Goal: Task Accomplishment & Management: Manage account settings

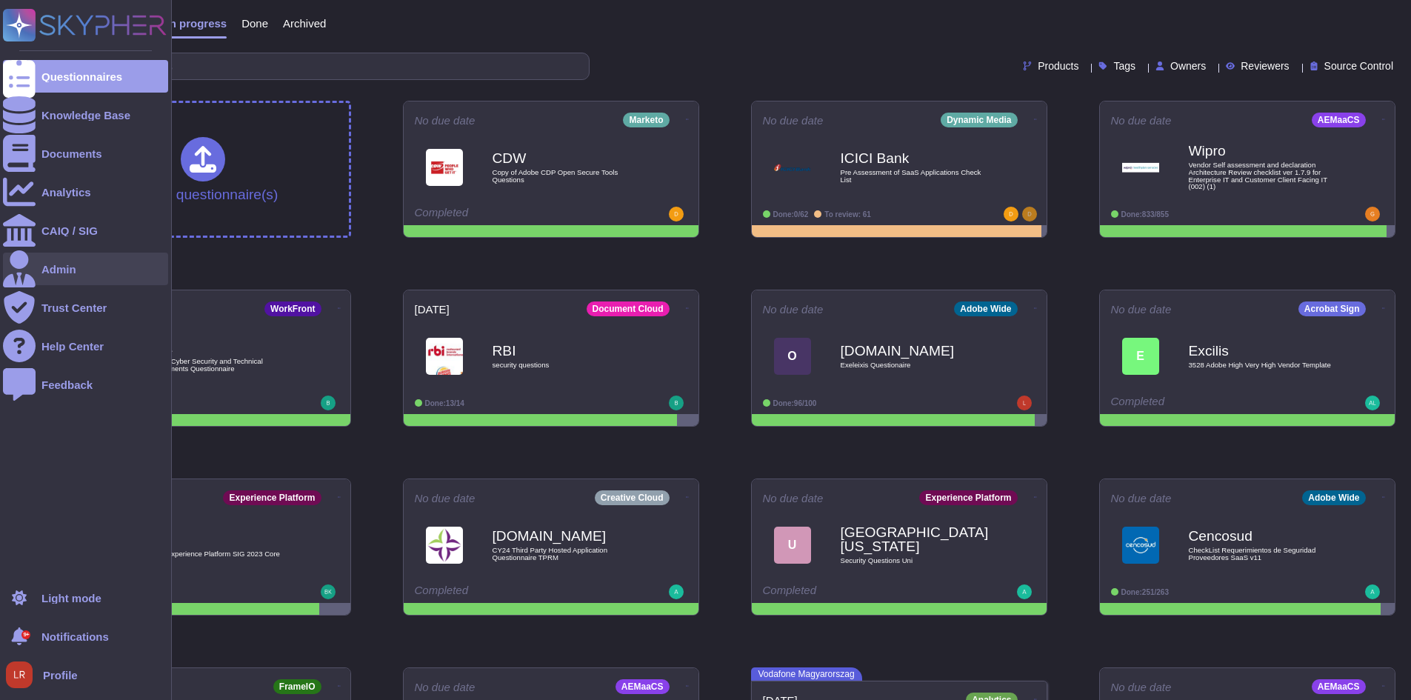
click at [48, 268] on div "Admin" at bounding box center [58, 269] width 35 height 11
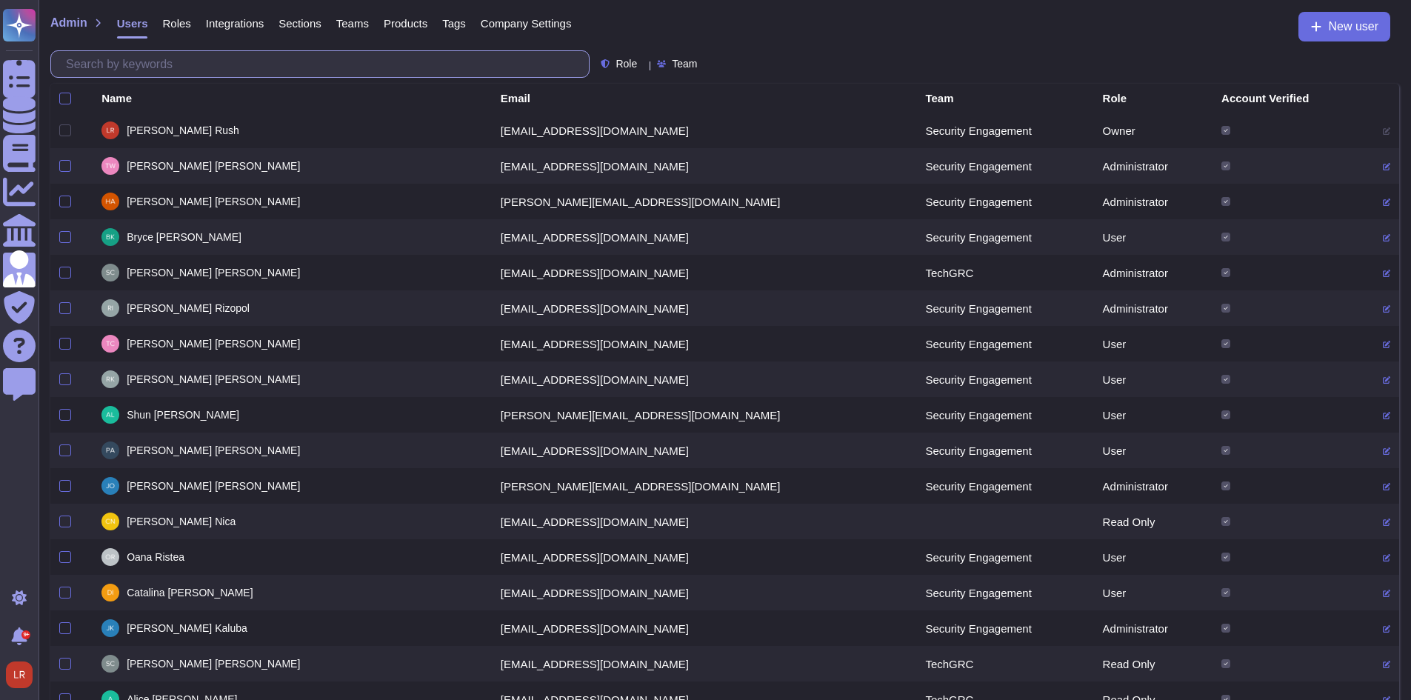
click at [259, 59] on input "text" at bounding box center [323, 64] width 530 height 26
click at [247, 61] on input "text" at bounding box center [323, 64] width 530 height 26
click at [244, 60] on input "text" at bounding box center [323, 64] width 530 height 26
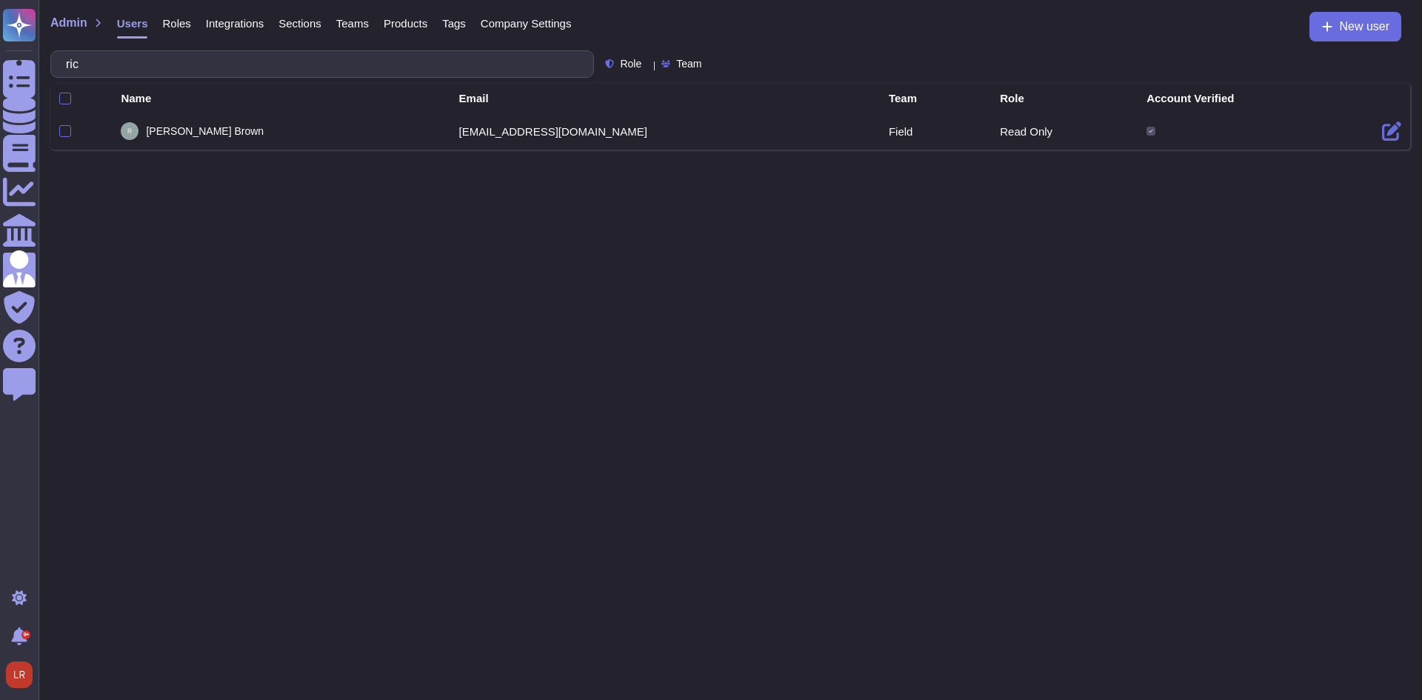
type input "ric"
click at [889, 99] on div "Team" at bounding box center [935, 98] width 93 height 11
click at [889, 100] on div "Team" at bounding box center [935, 98] width 93 height 11
click at [364, 19] on span "Teams" at bounding box center [352, 23] width 33 height 11
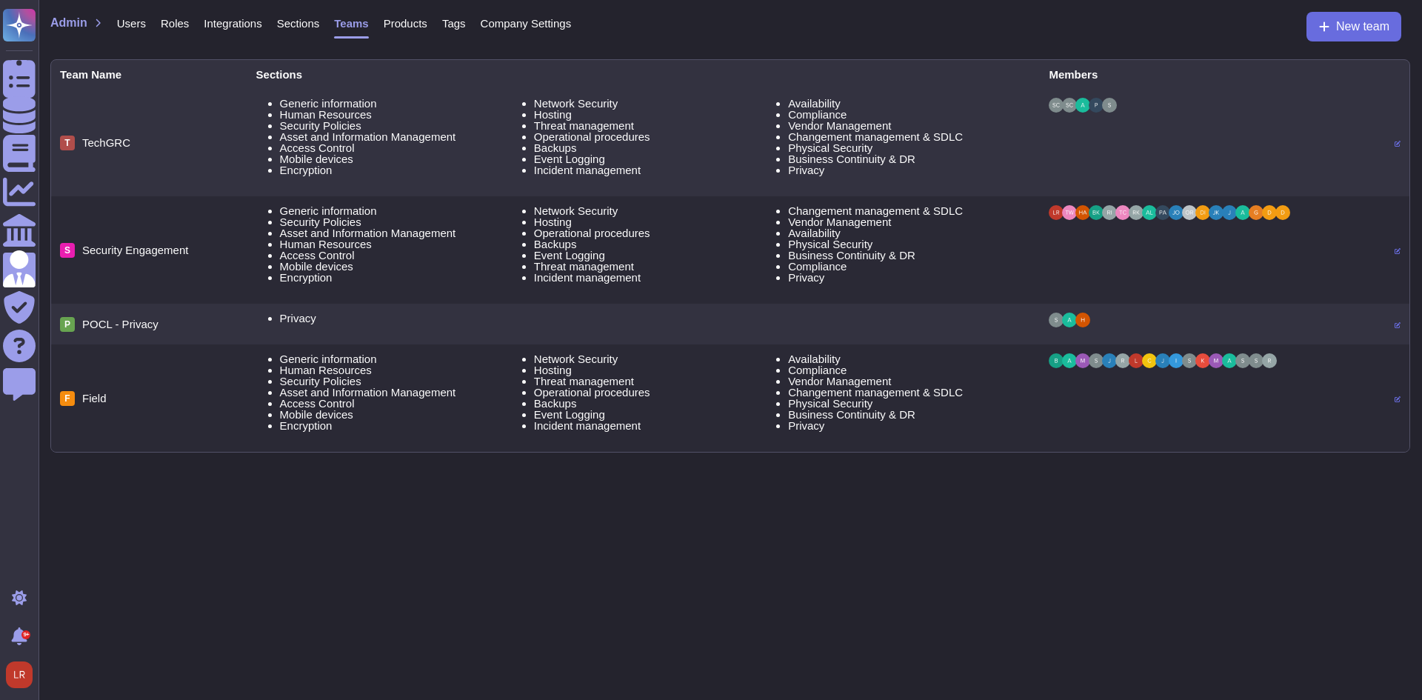
click at [170, 21] on span "Roles" at bounding box center [175, 23] width 28 height 11
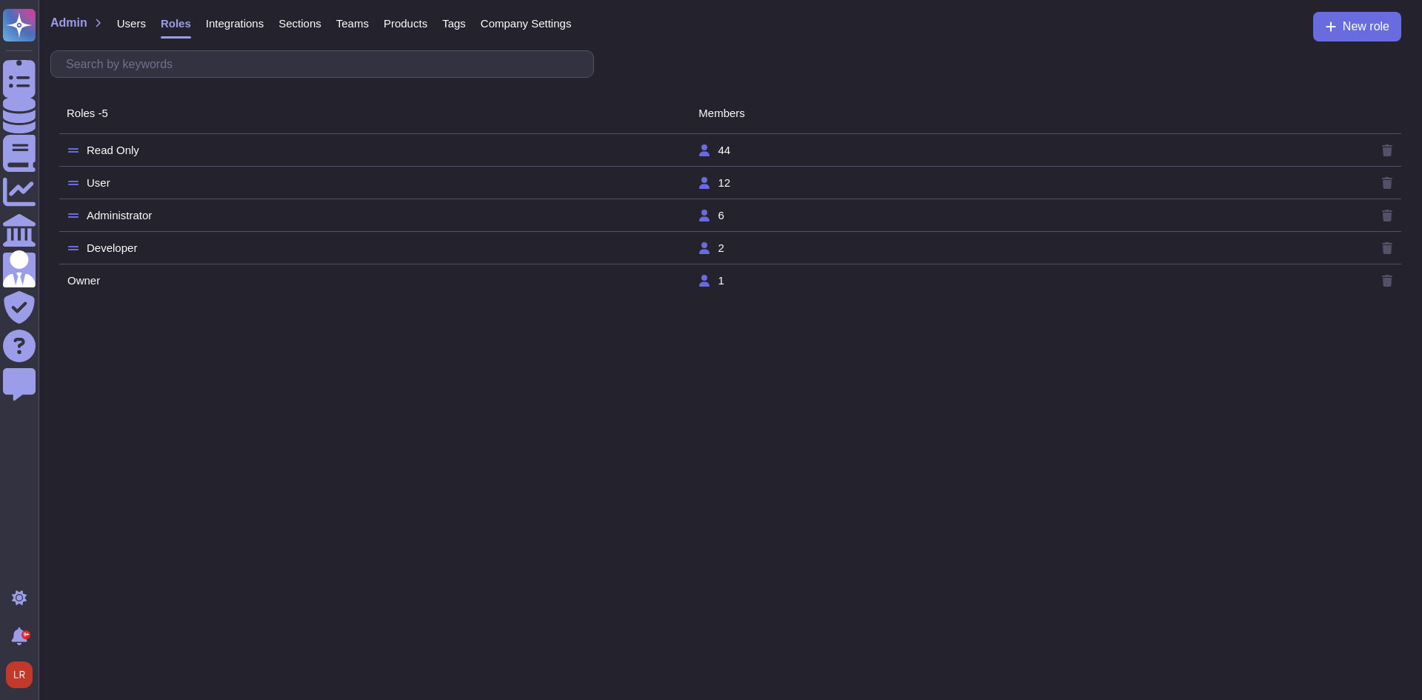
click at [138, 24] on span "Users" at bounding box center [131, 23] width 29 height 11
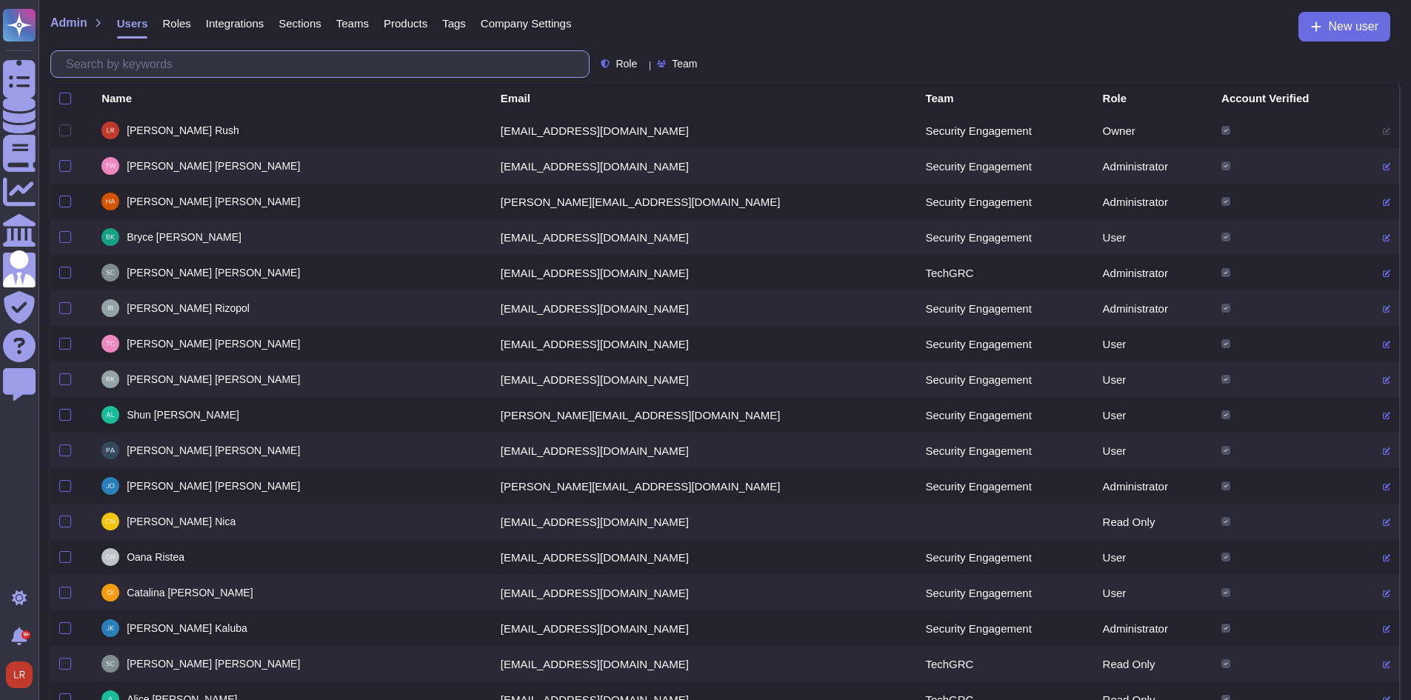
click at [185, 66] on input "text" at bounding box center [323, 64] width 530 height 26
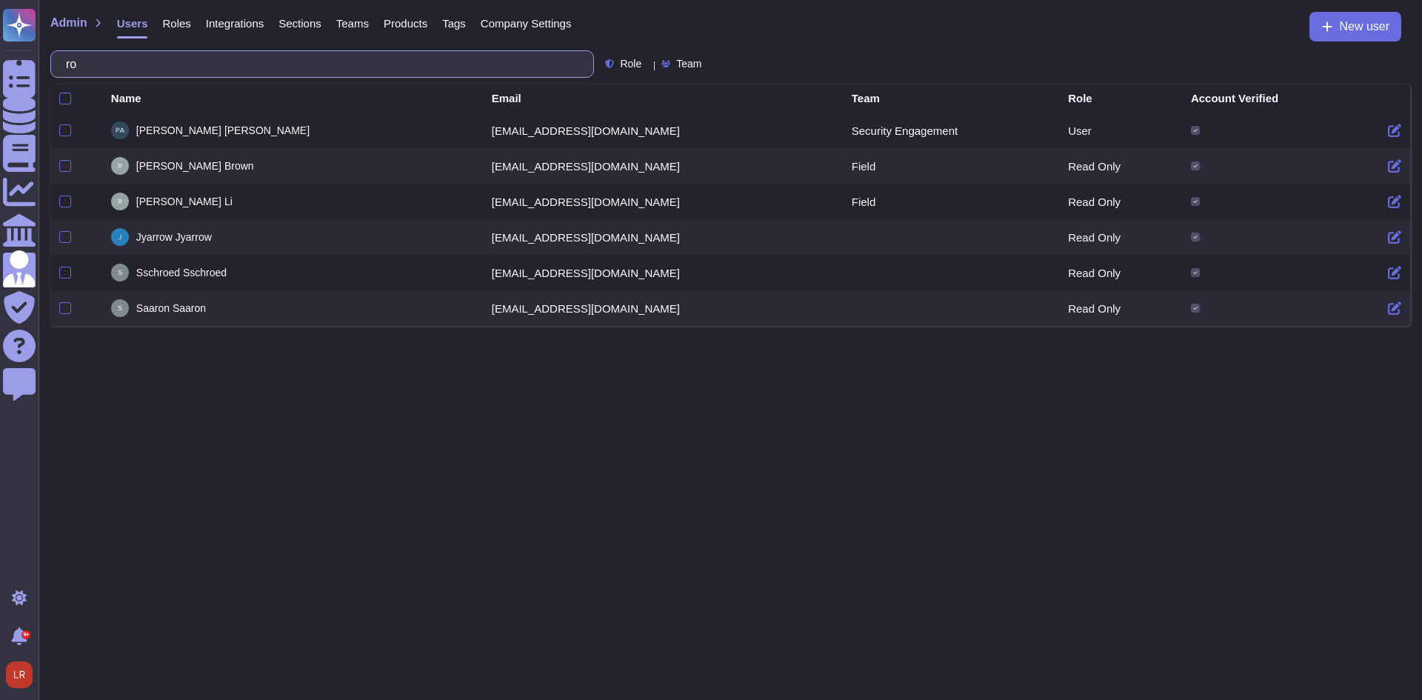
type input "r"
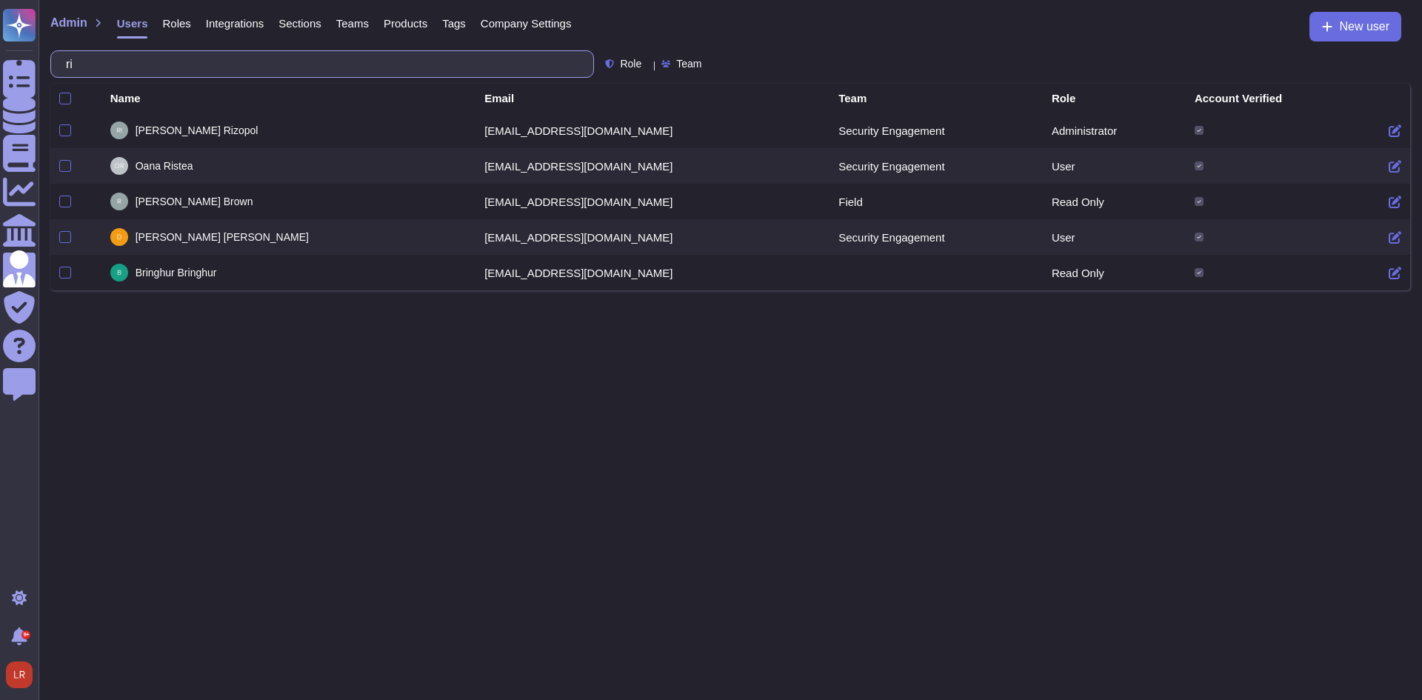
click at [407, 64] on input "ri" at bounding box center [318, 64] width 520 height 26
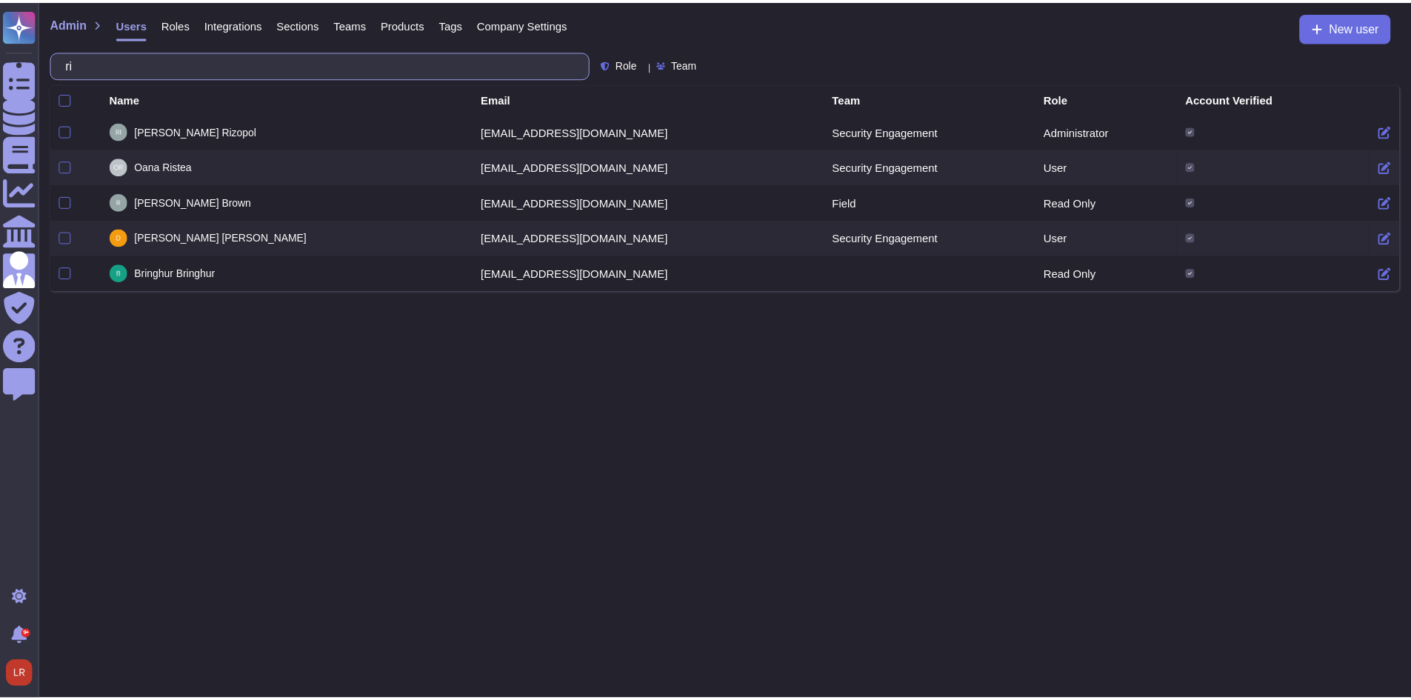
type input "r"
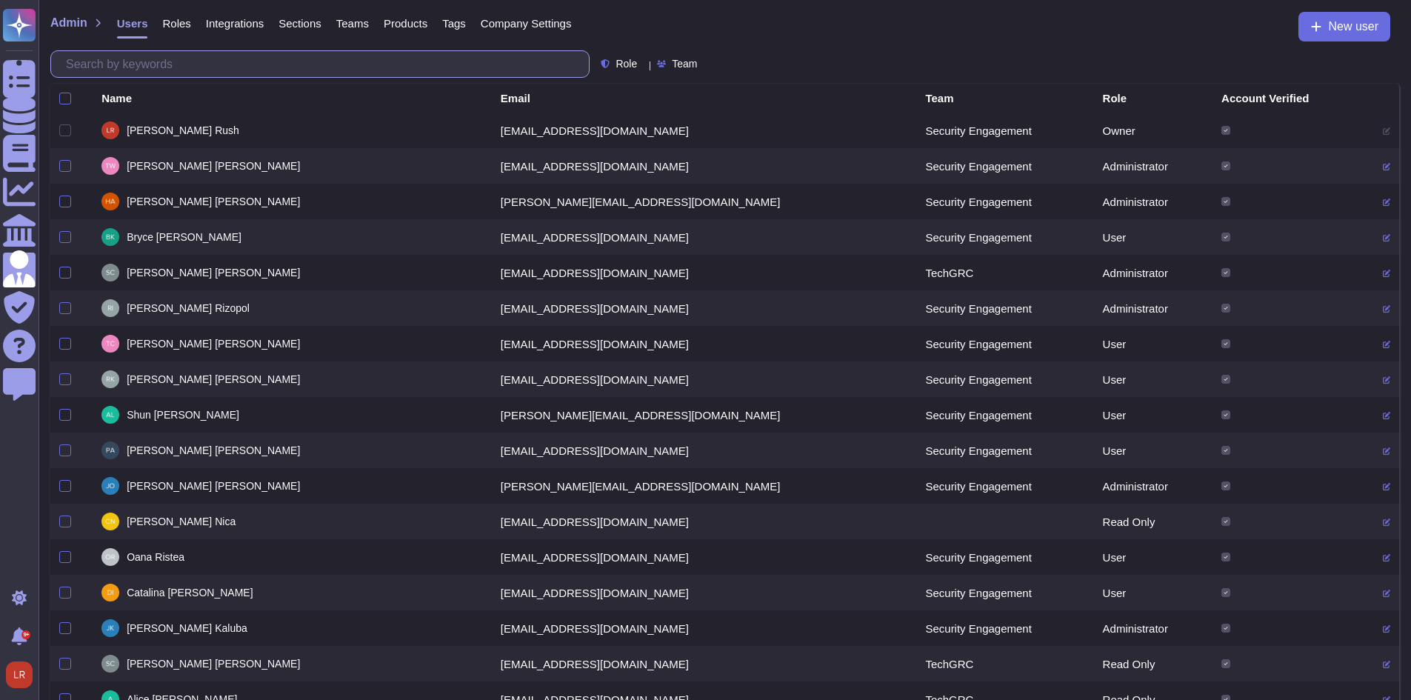
click at [329, 71] on input "text" at bounding box center [323, 64] width 530 height 26
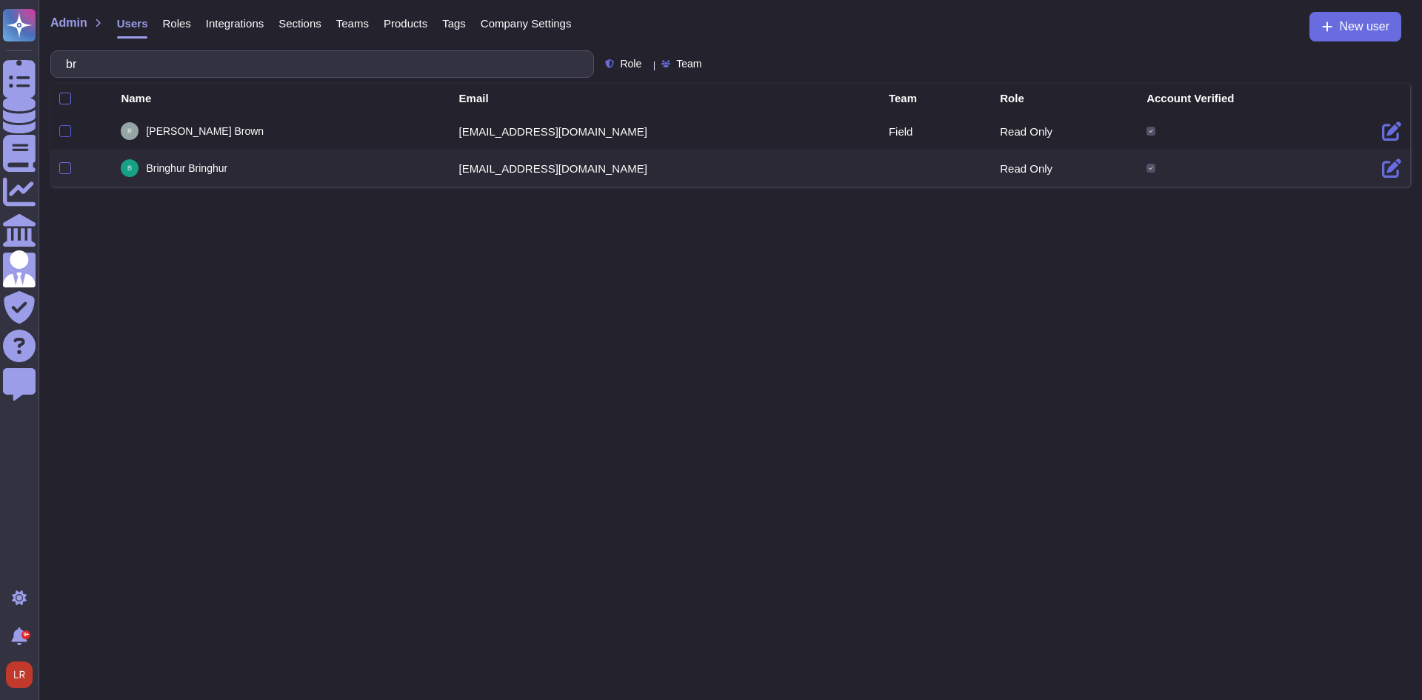
type input "br"
click at [63, 130] on div at bounding box center [65, 131] width 12 height 12
click at [0, 0] on input "checkbox" at bounding box center [0, 0] width 0 height 0
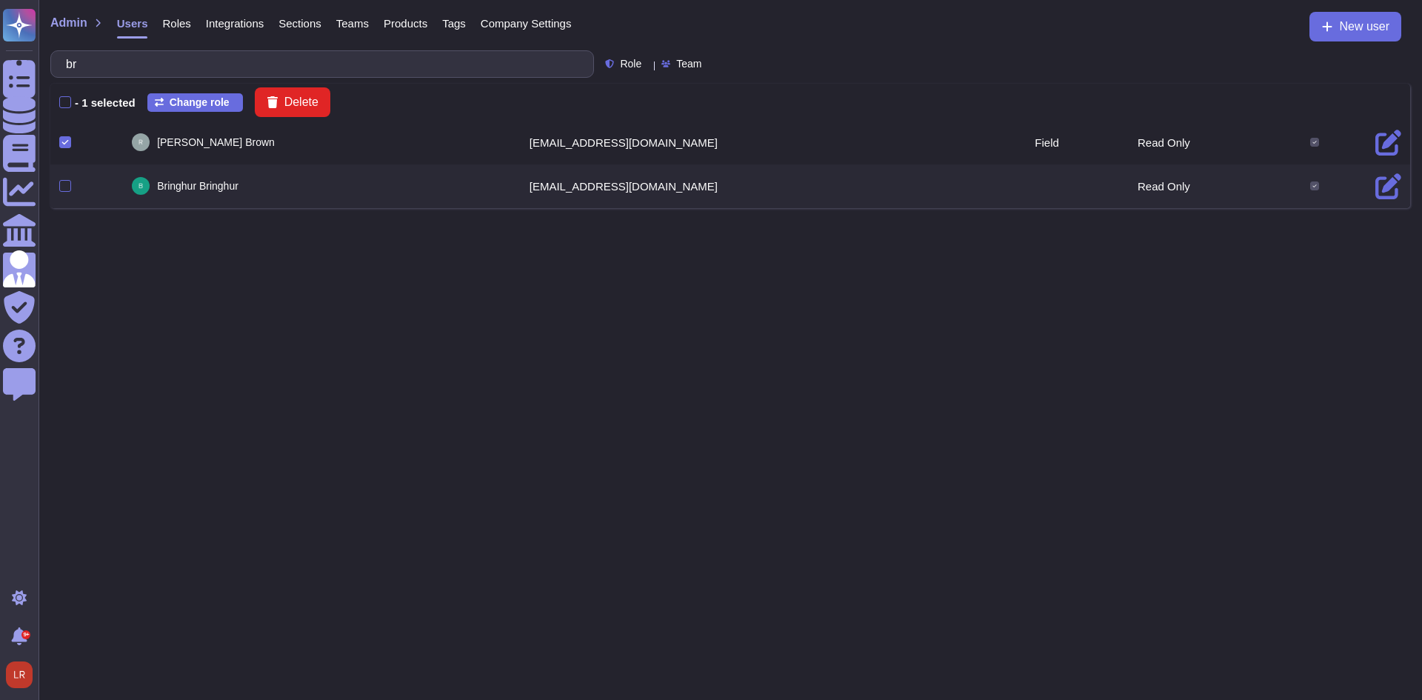
click at [1375, 140] on icon at bounding box center [1388, 143] width 26 height 26
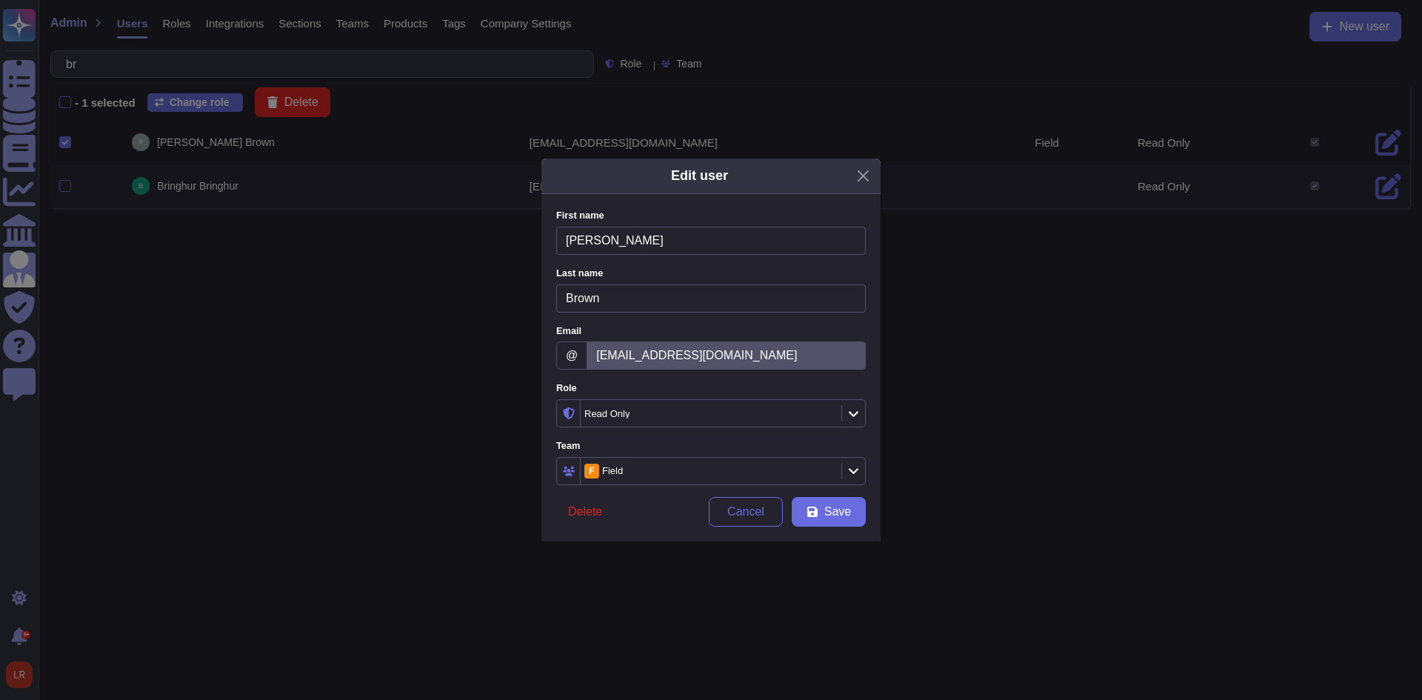
click at [846, 412] on div at bounding box center [853, 413] width 24 height 16
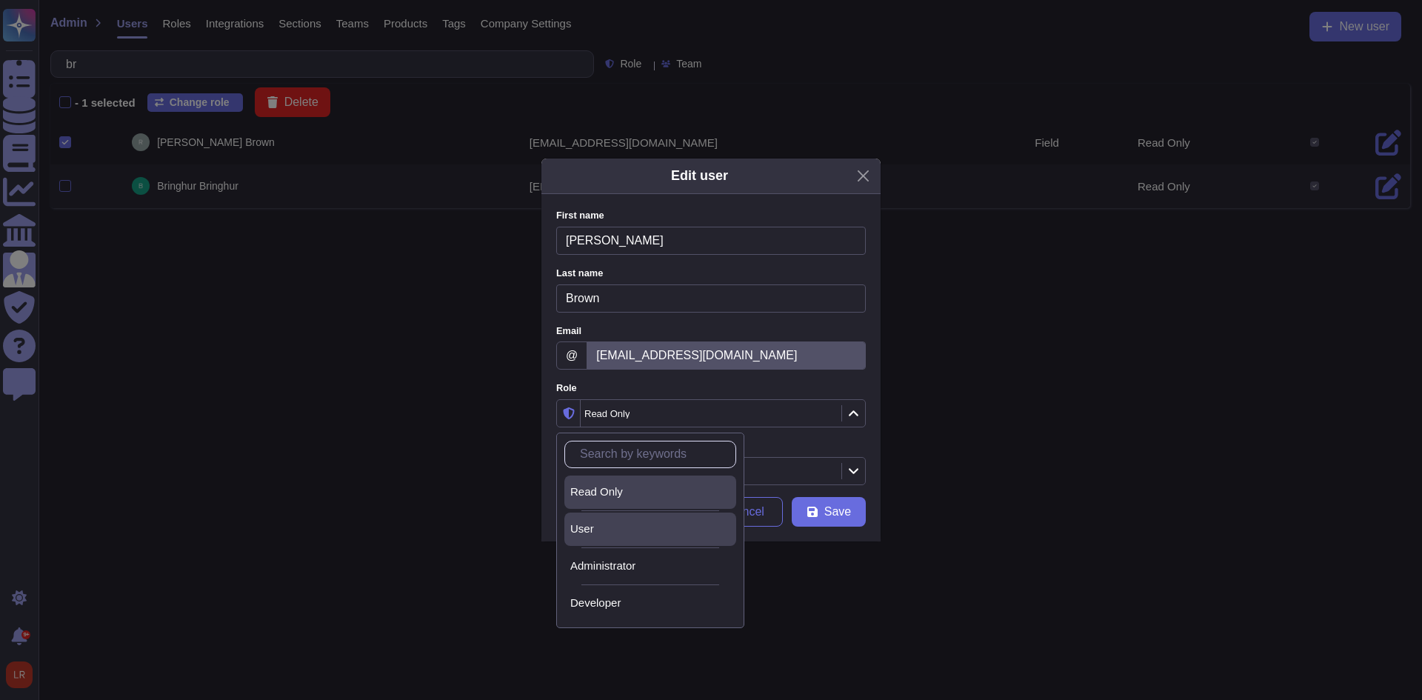
click at [659, 534] on div "User" at bounding box center [650, 528] width 160 height 13
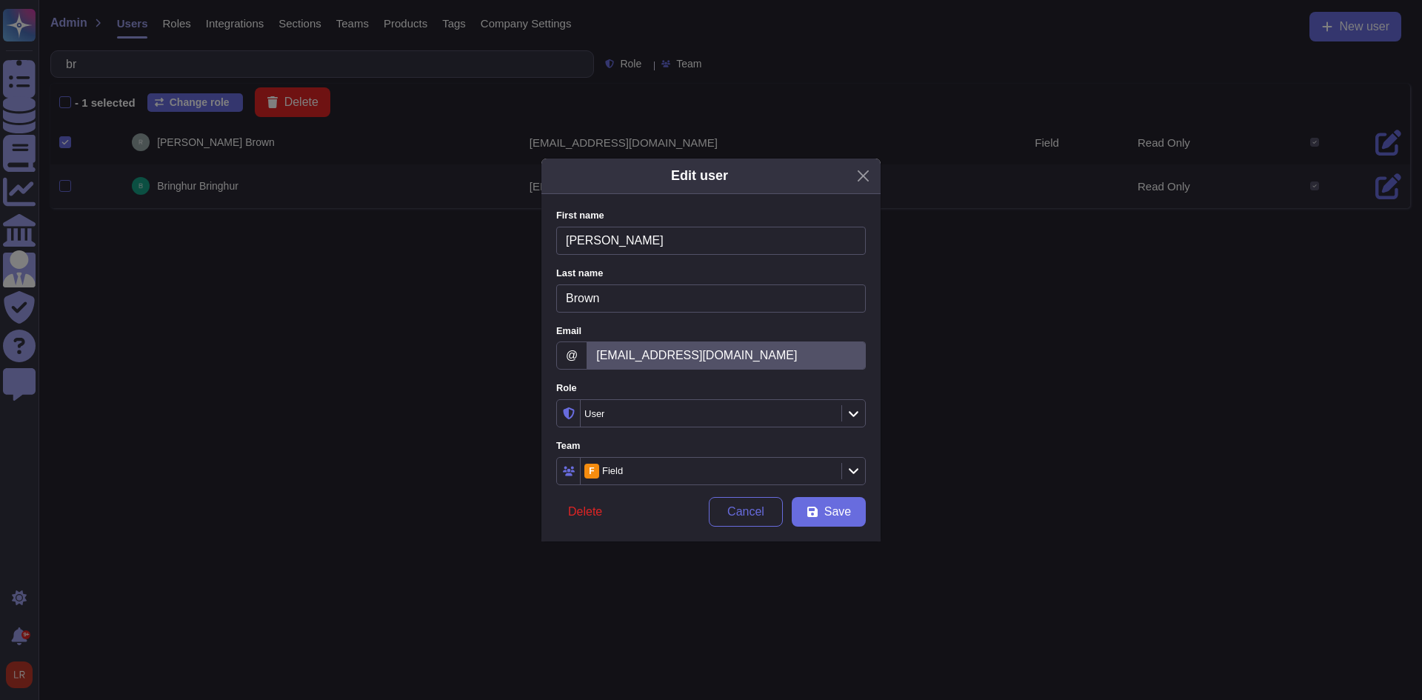
click at [855, 469] on icon at bounding box center [853, 470] width 11 height 13
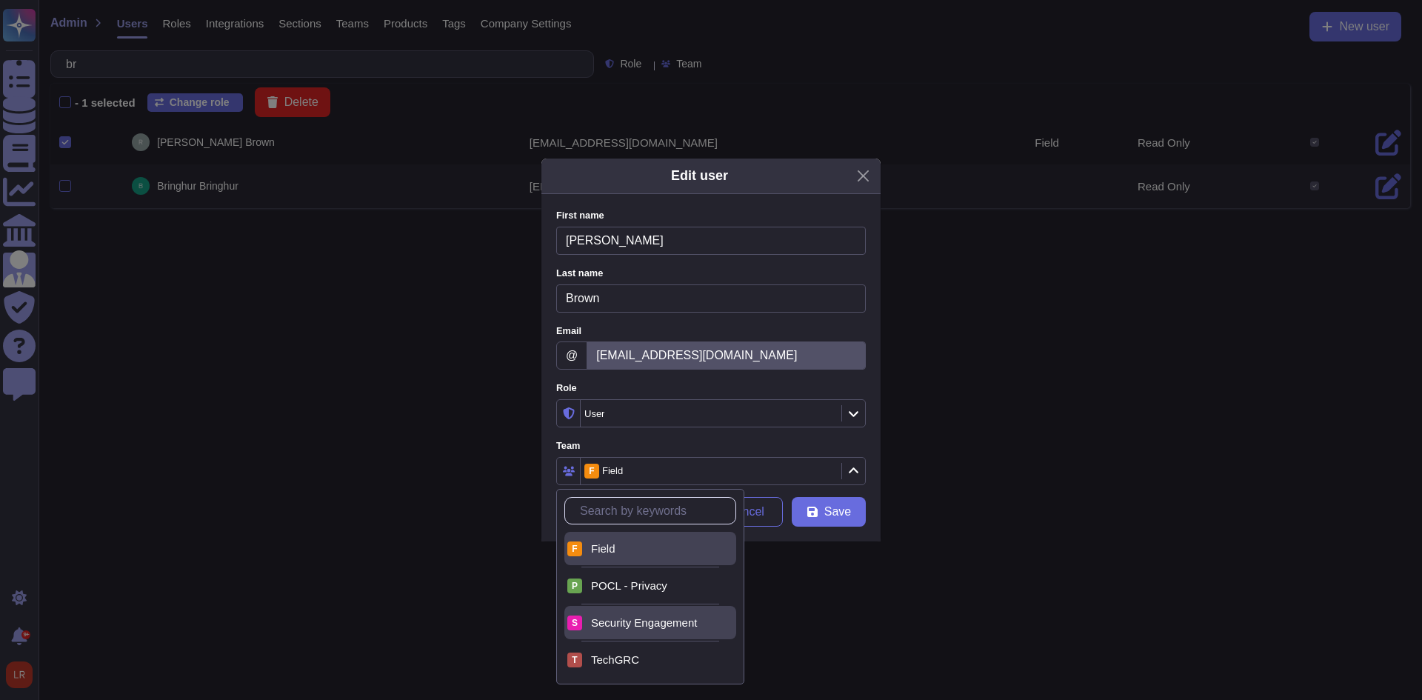
click at [681, 624] on span "Security Engagement" at bounding box center [644, 622] width 106 height 13
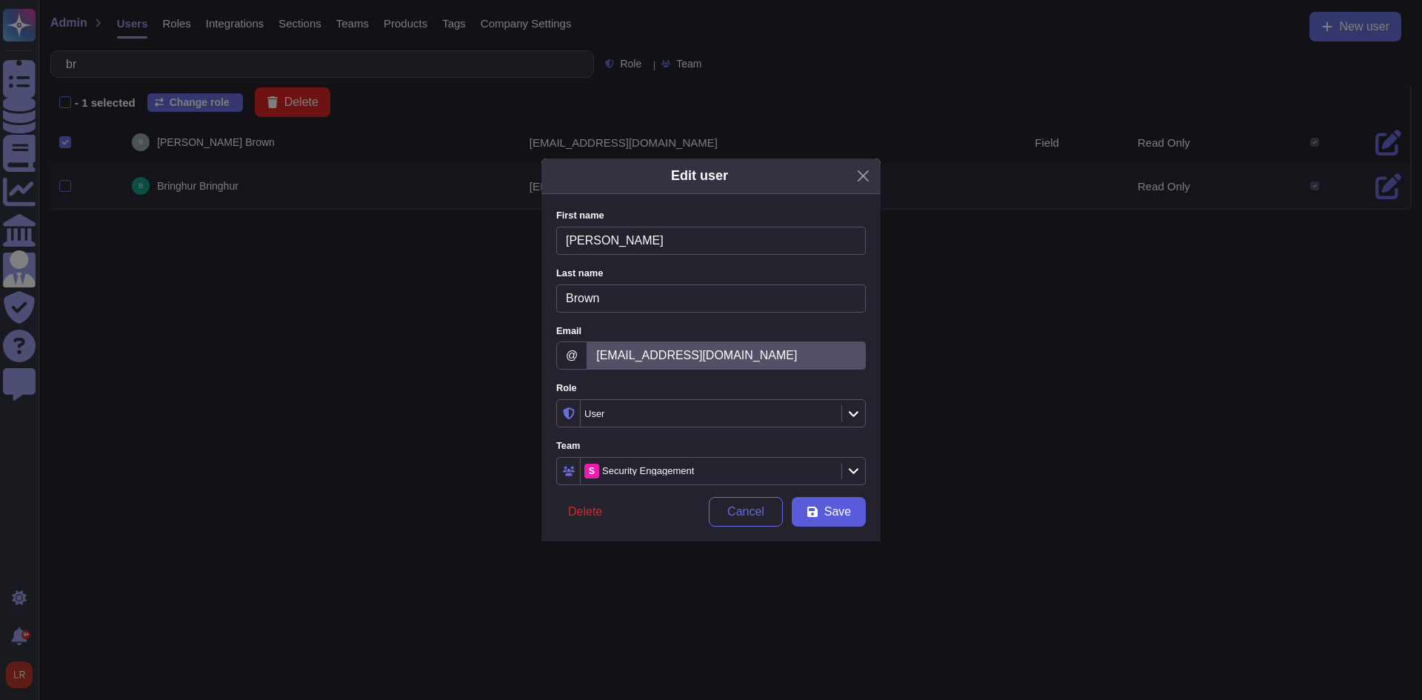
click at [834, 509] on span "Save" at bounding box center [837, 512] width 27 height 12
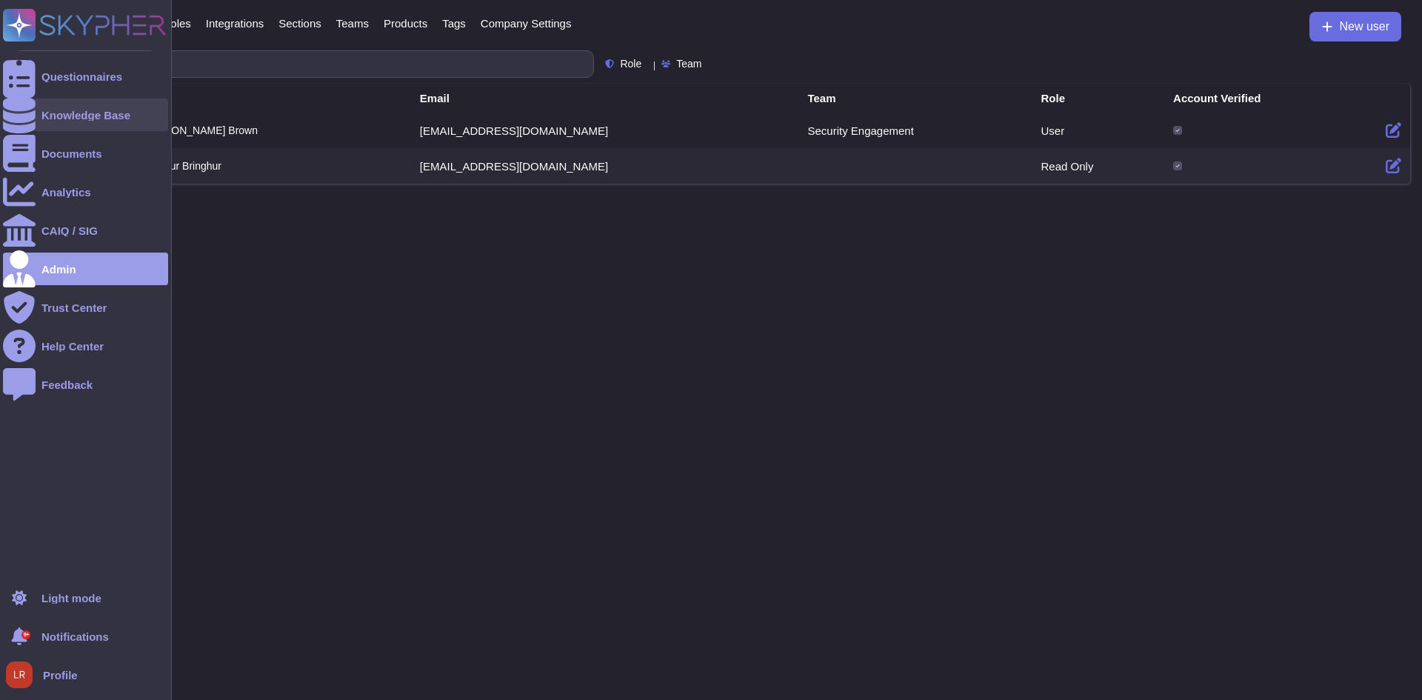
drag, startPoint x: 30, startPoint y: 113, endPoint x: 27, endPoint y: 105, distance: 8.4
click at [30, 113] on div at bounding box center [19, 114] width 33 height 33
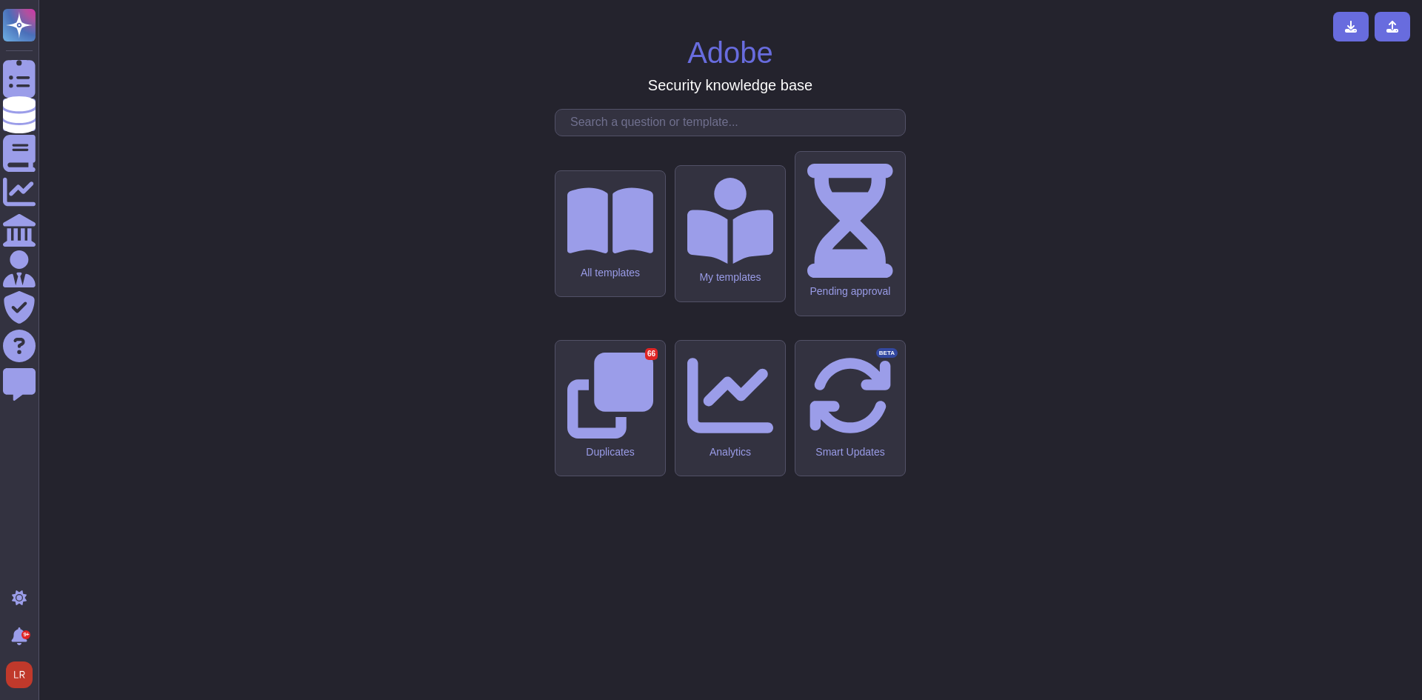
click at [215, 88] on div "Adobe Security knowledge base All templates My templates Pending approval Dupli…" at bounding box center [730, 350] width 1360 height 676
click at [589, 297] on div "All templates" at bounding box center [610, 234] width 110 height 126
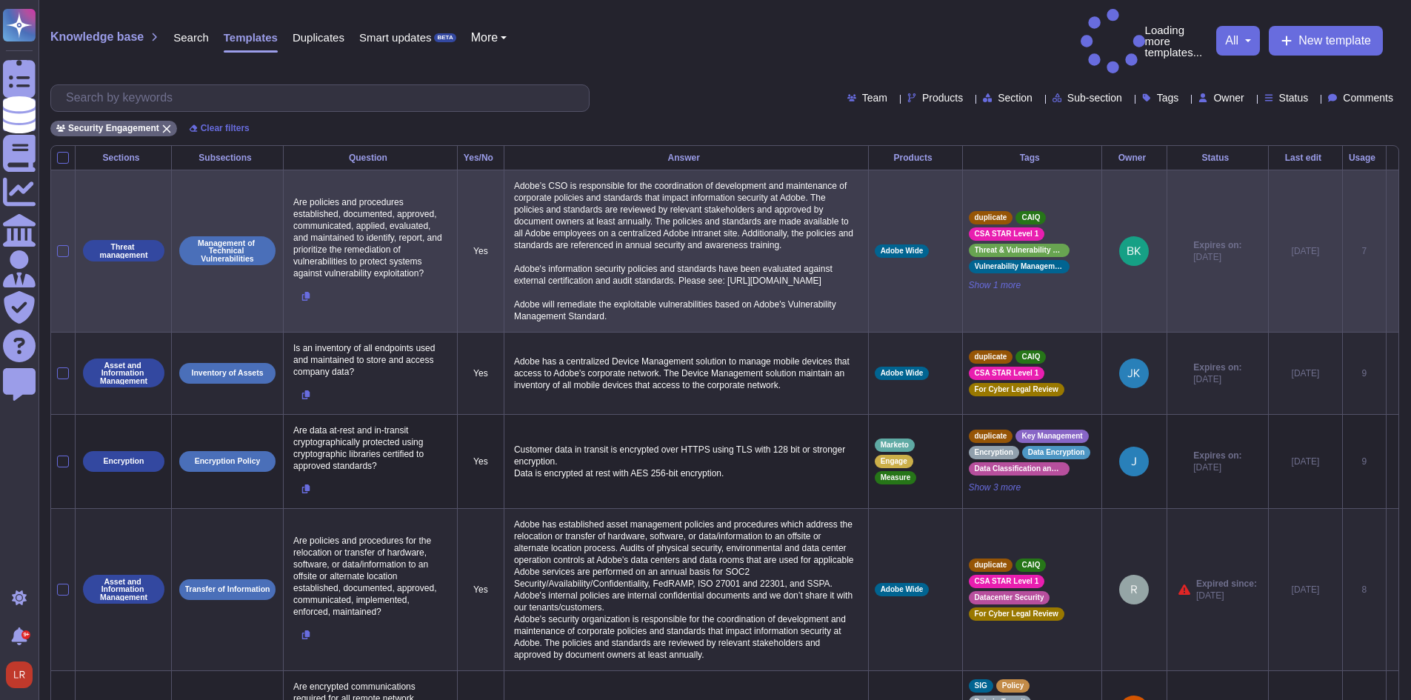
click at [1392, 252] on icon at bounding box center [1392, 252] width 0 height 0
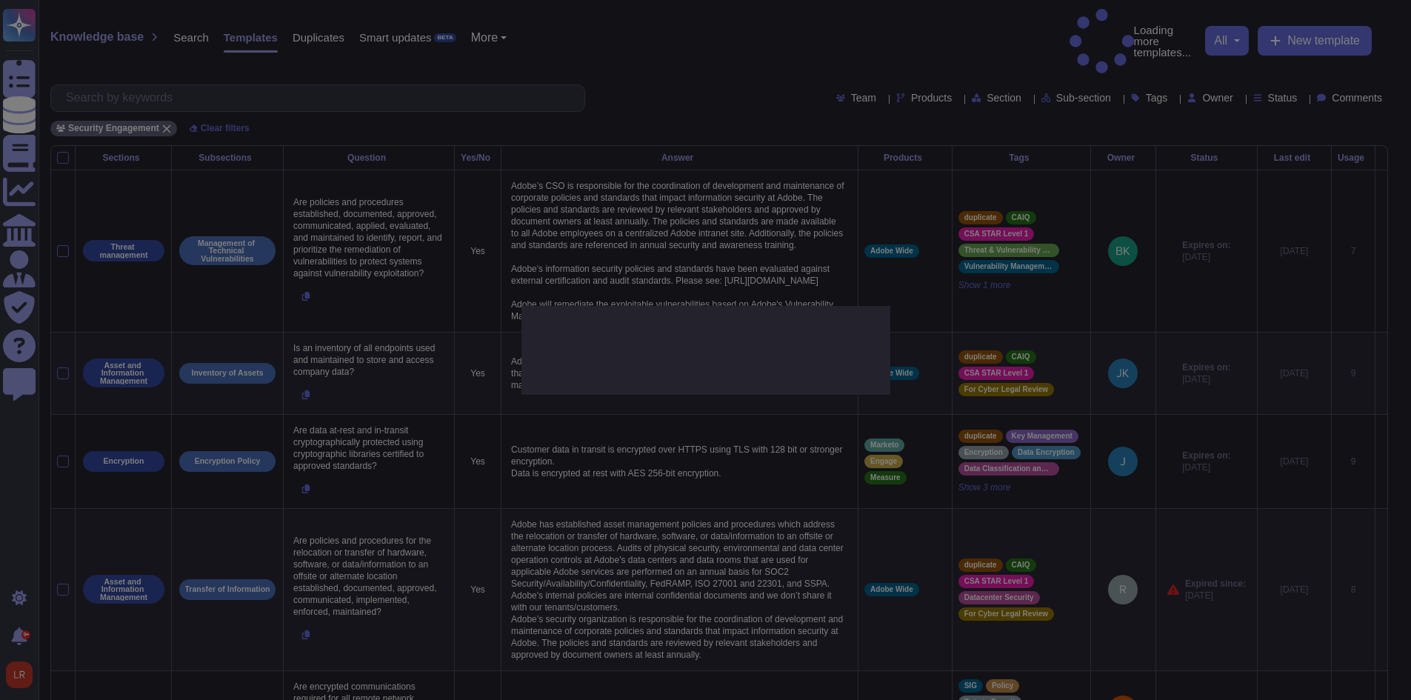
type textarea "Are policies and procedures established, documented, approved, communicated, ap…"
type textarea "Adobe’s CSO is responsible for the coordination of development and maintenance …"
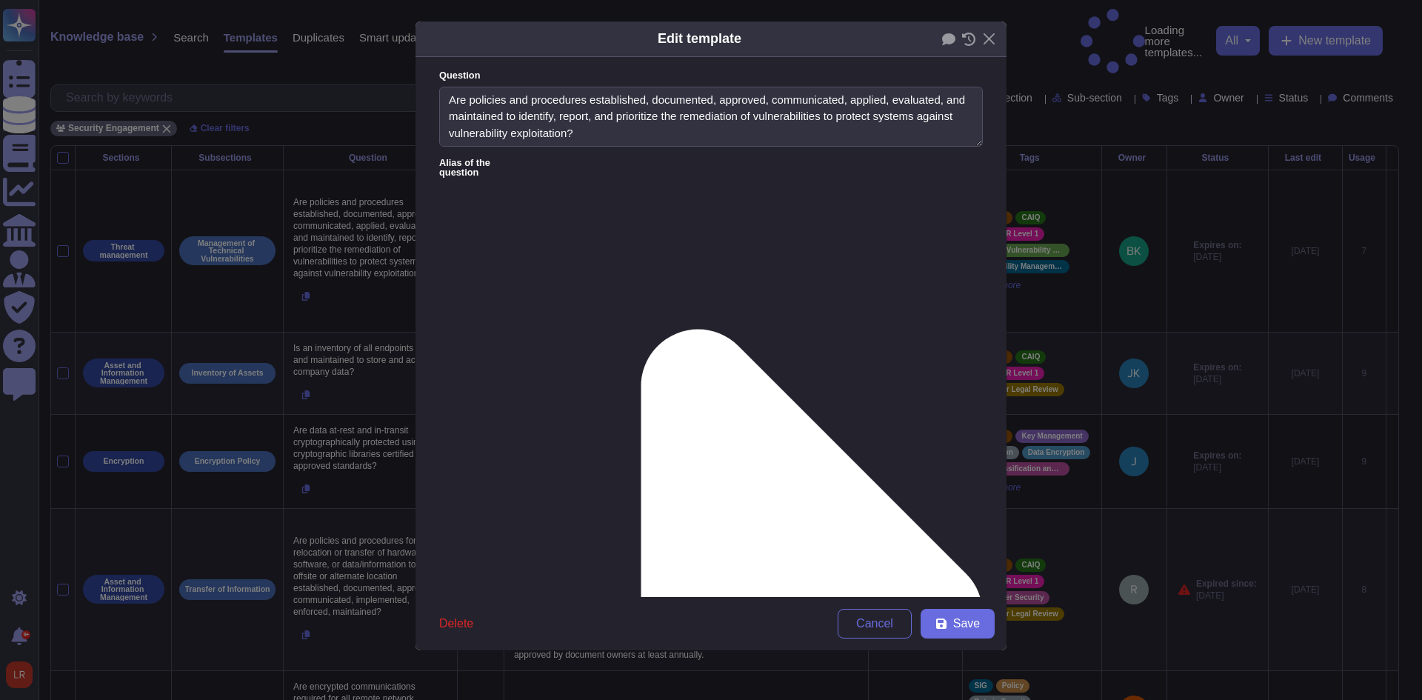
type textarea "Are policies and procedures established, documented, approved, communicated, ap…"
type textarea "Adobe’s CSO is responsible for the coordination of development and maintenance …"
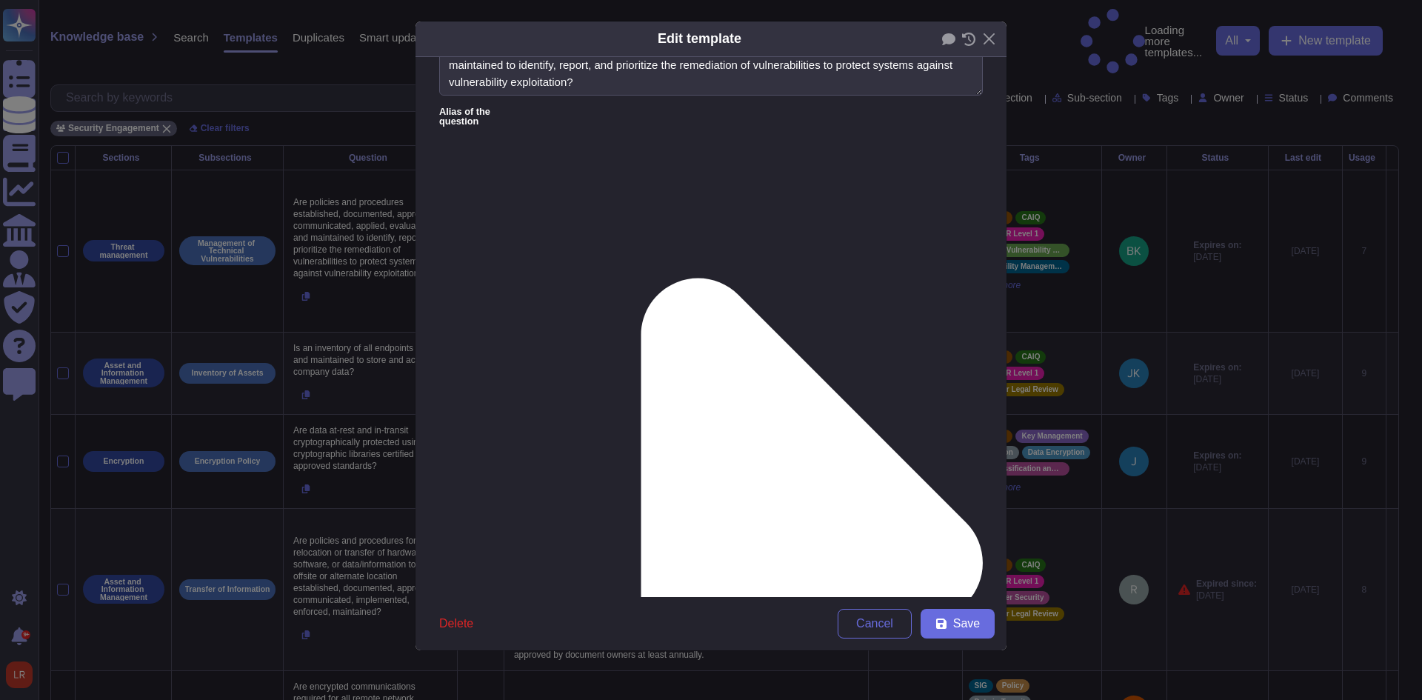
scroll to position [116, 0]
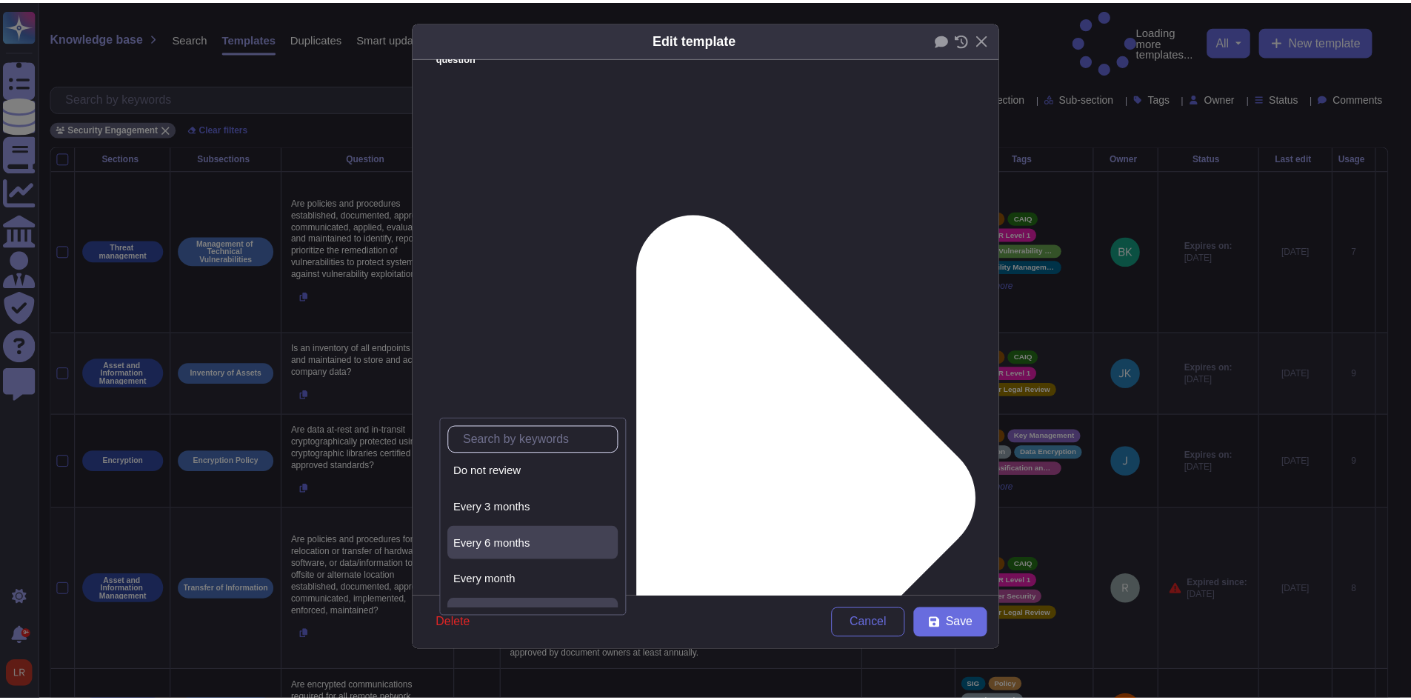
scroll to position [67, 0]
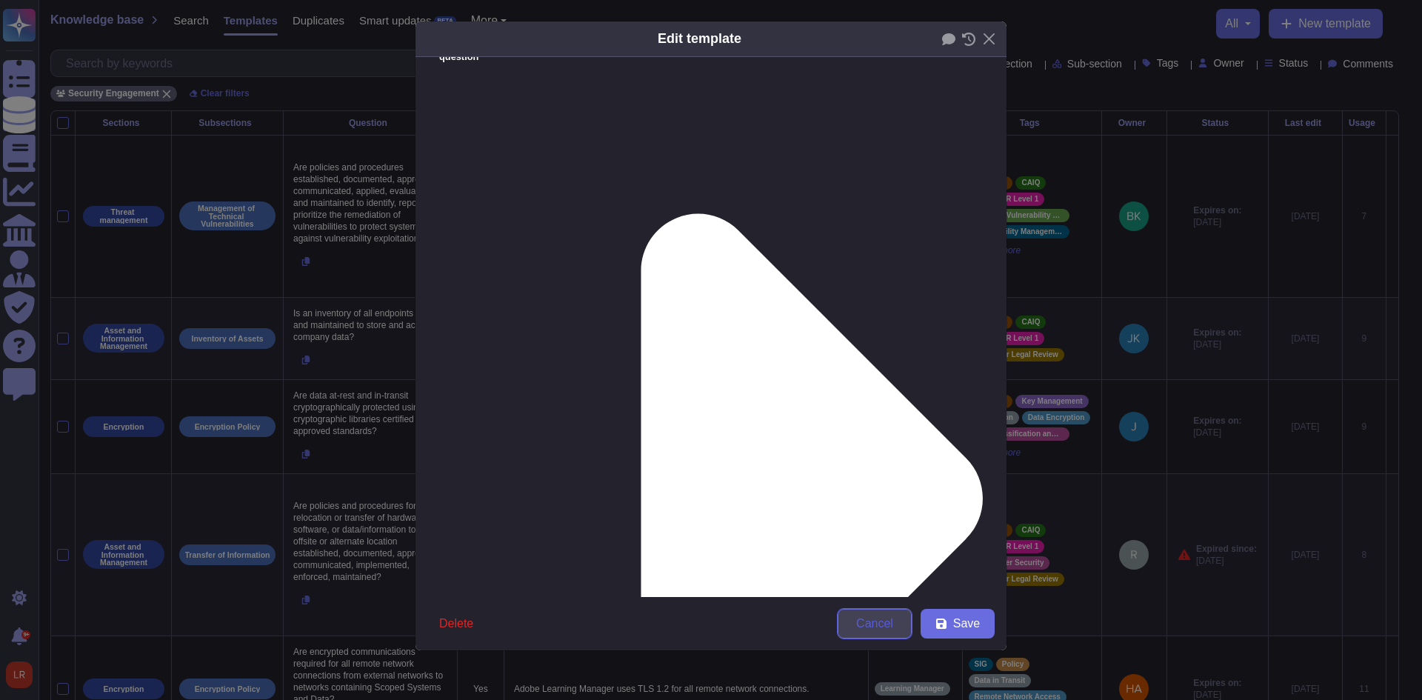
click at [877, 614] on button "Cancel" at bounding box center [874, 624] width 74 height 30
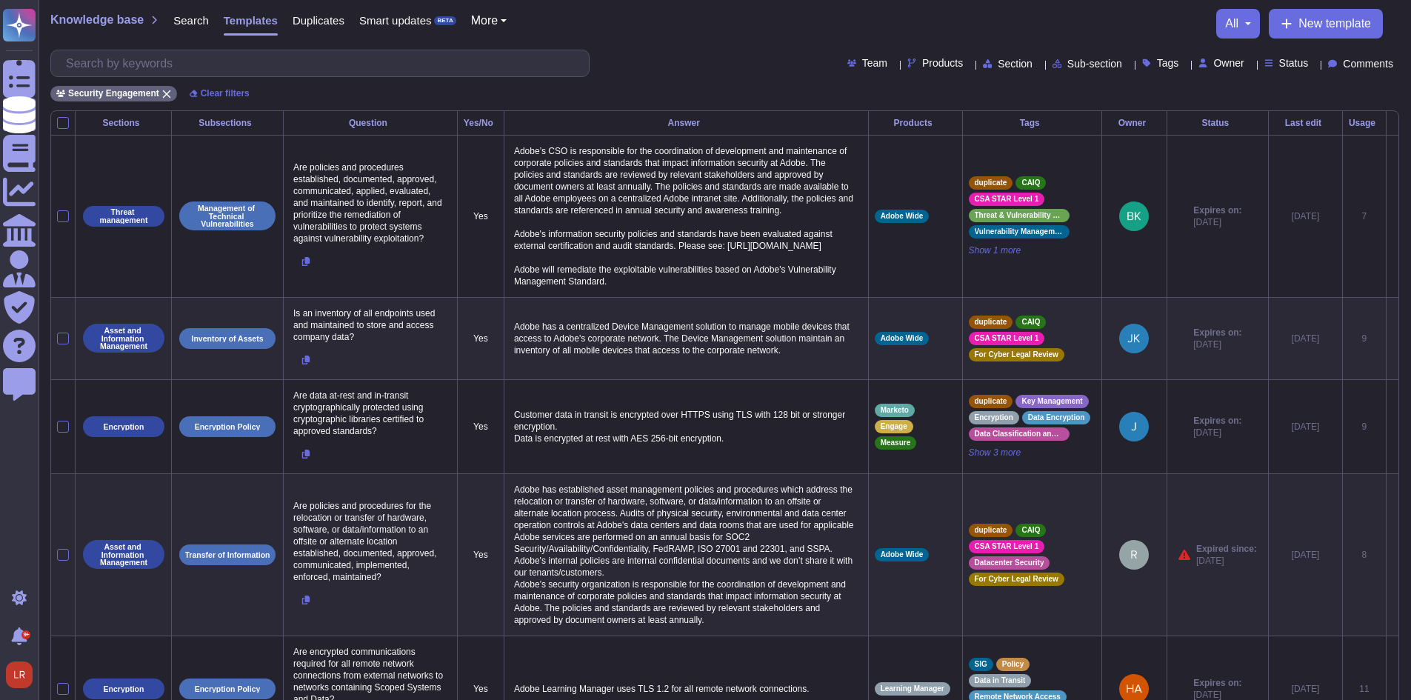
click at [1297, 67] on div "Status" at bounding box center [1289, 63] width 50 height 11
drag, startPoint x: 1325, startPoint y: 215, endPoint x: 1308, endPoint y: 198, distance: 24.1
click at [1325, 210] on span "Unapproved changes" at bounding box center [1345, 210] width 106 height 13
